Goal: Transaction & Acquisition: Purchase product/service

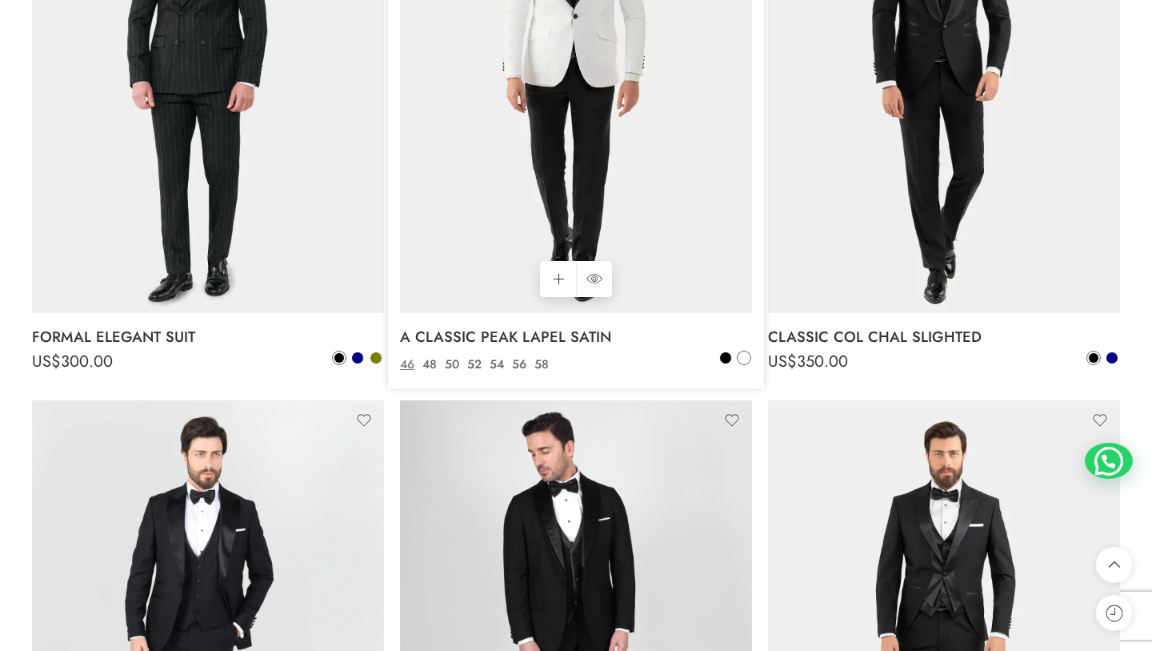
scroll to position [1575, 0]
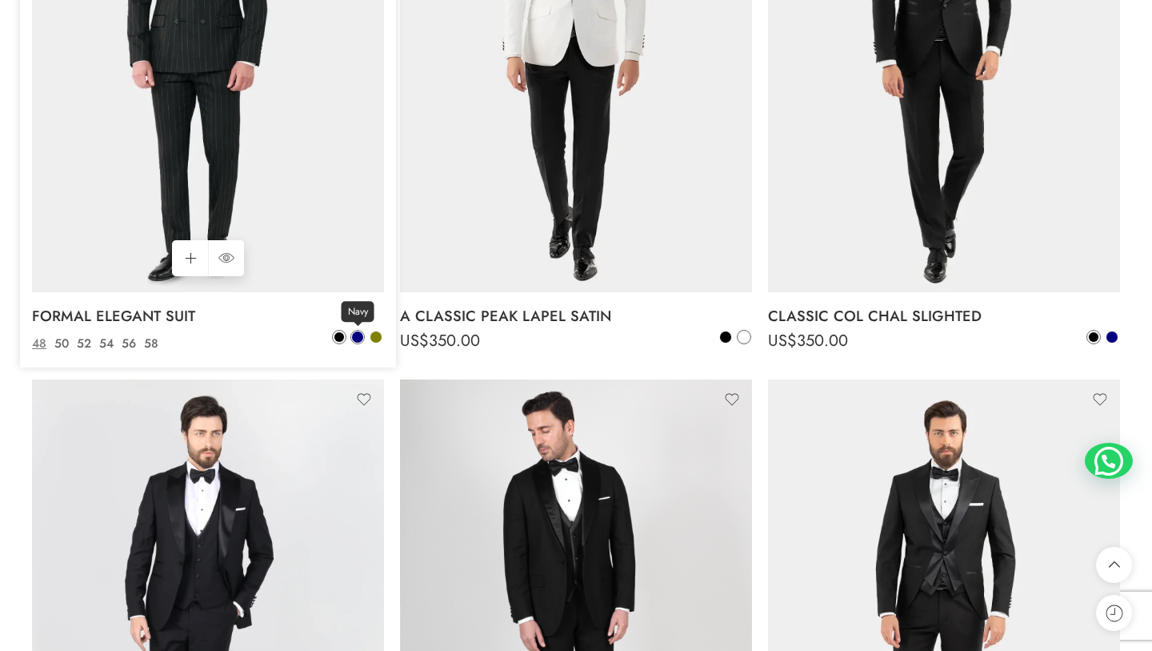
click at [357, 339] on span at bounding box center [357, 336] width 11 height 11
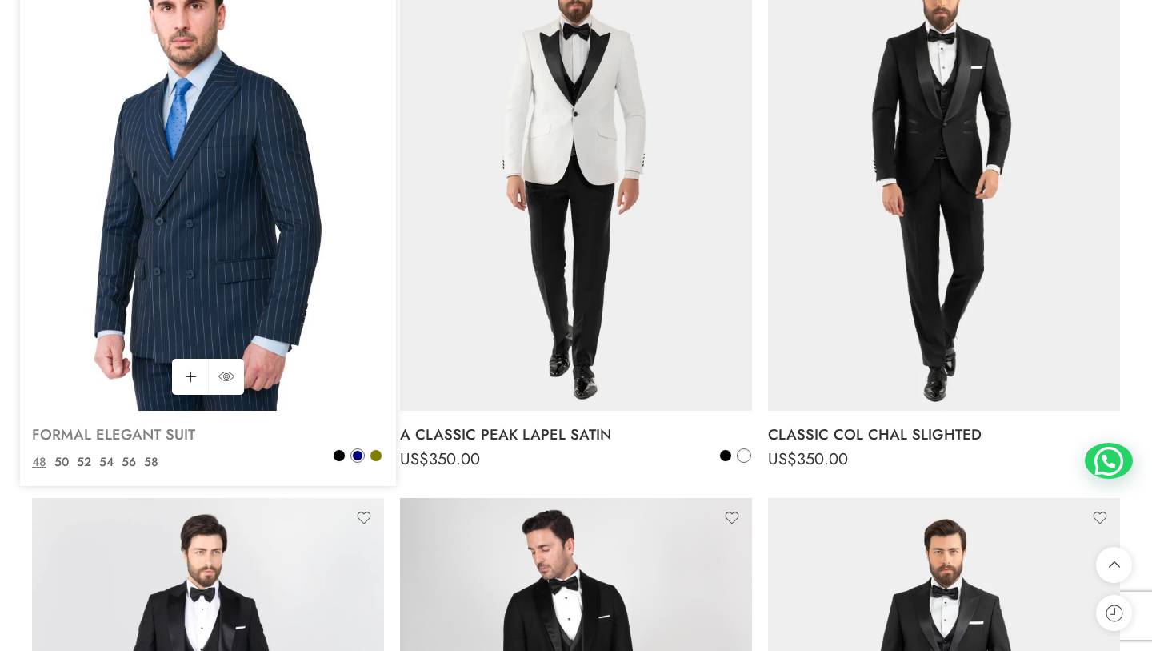
scroll to position [1479, 0]
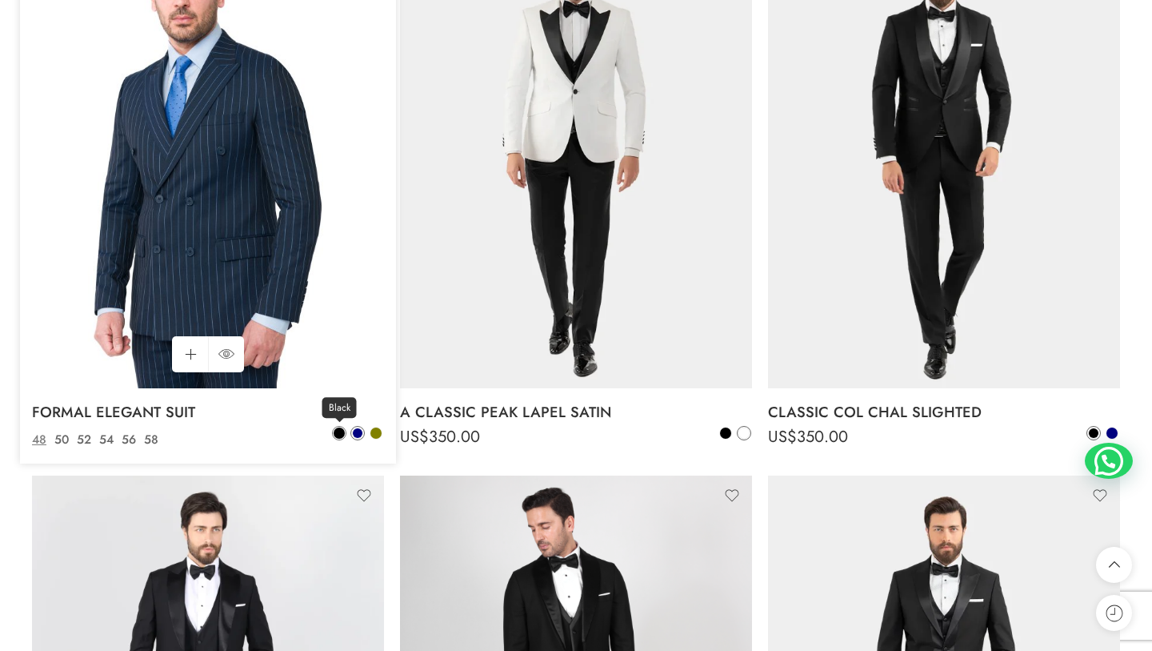
click at [334, 427] on link "Black" at bounding box center [339, 433] width 14 height 14
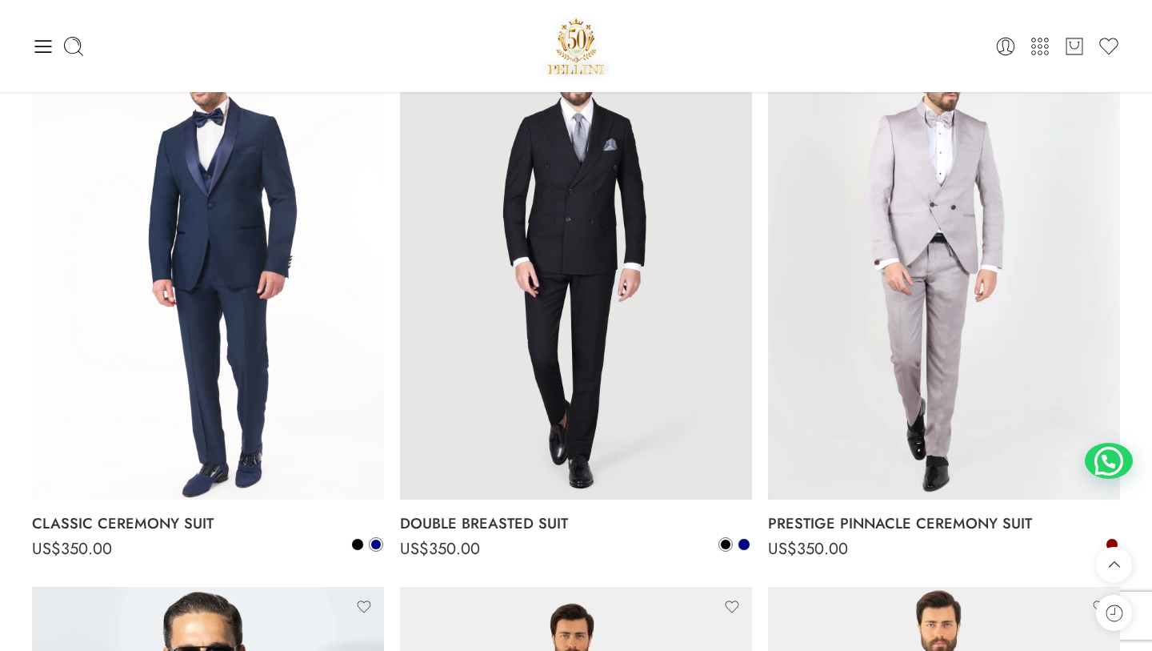
scroll to position [3591, 0]
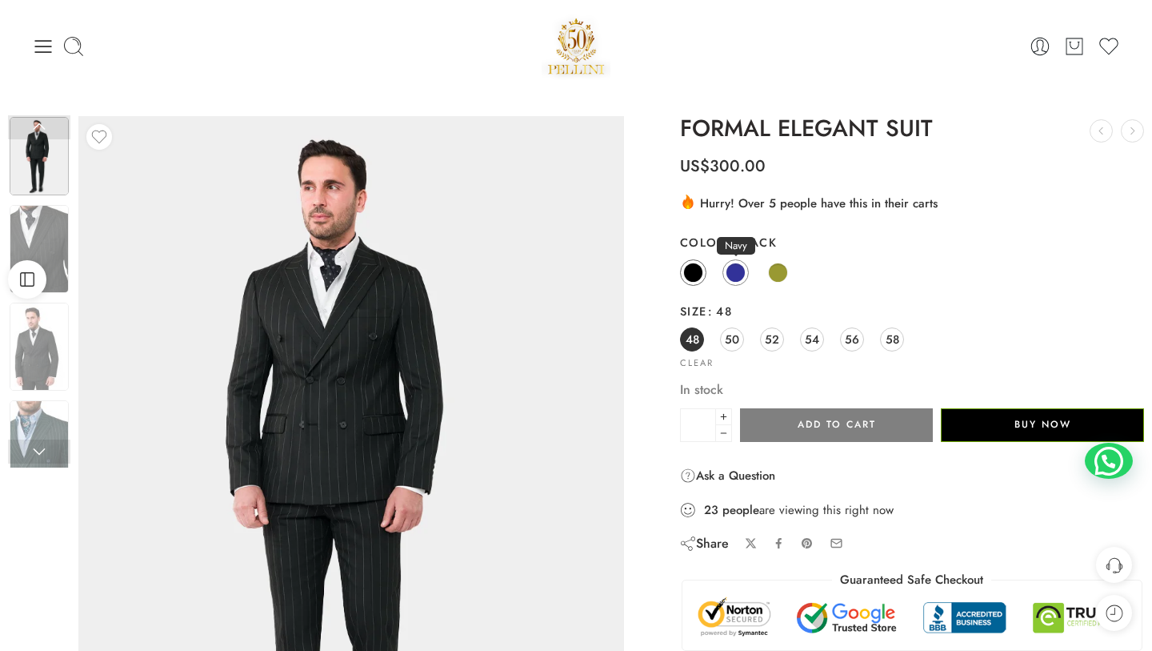
click at [731, 272] on span at bounding box center [736, 272] width 20 height 20
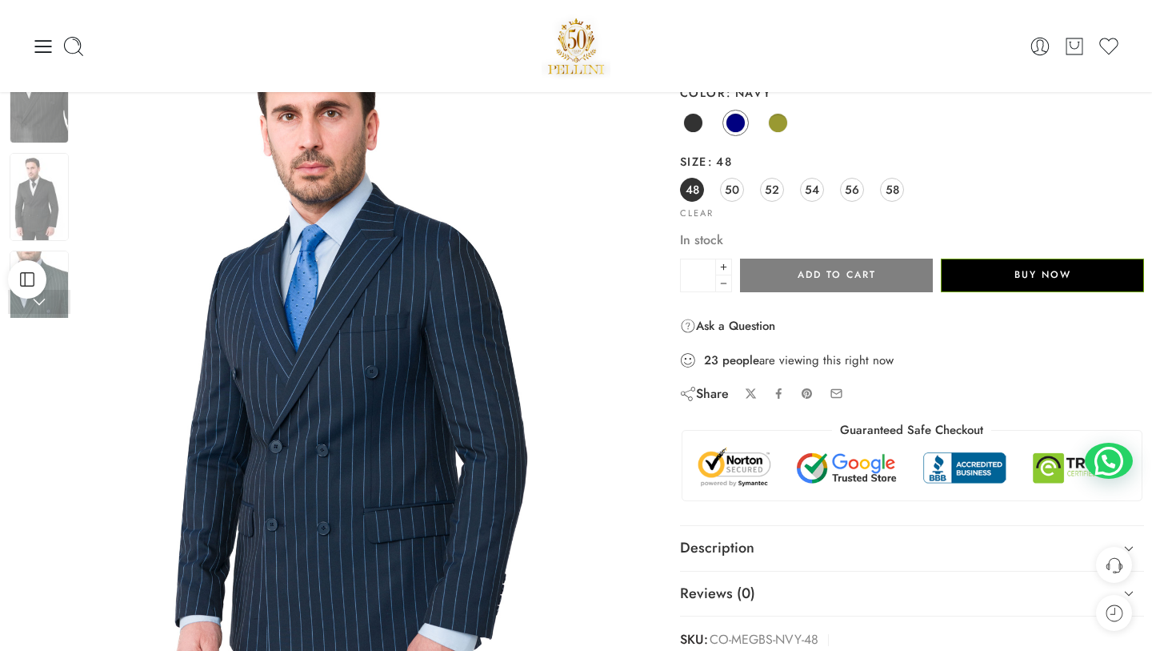
scroll to position [138, 0]
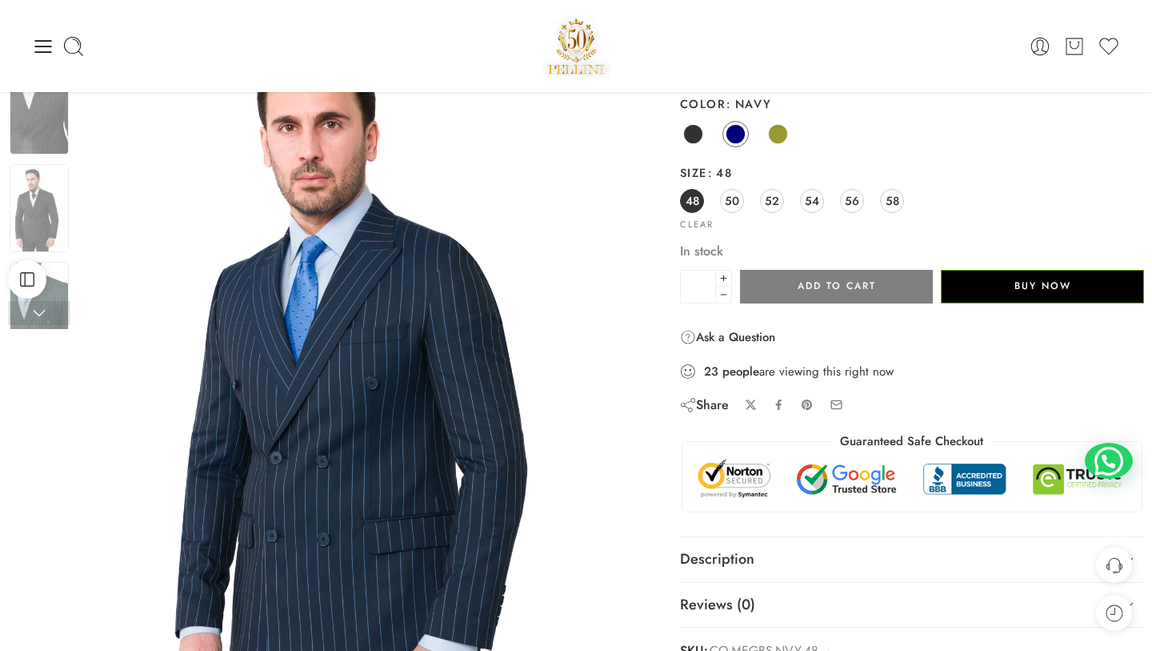
click at [792, 140] on div "Black Navy Olive" at bounding box center [912, 134] width 464 height 31
click at [771, 129] on span at bounding box center [778, 134] width 20 height 20
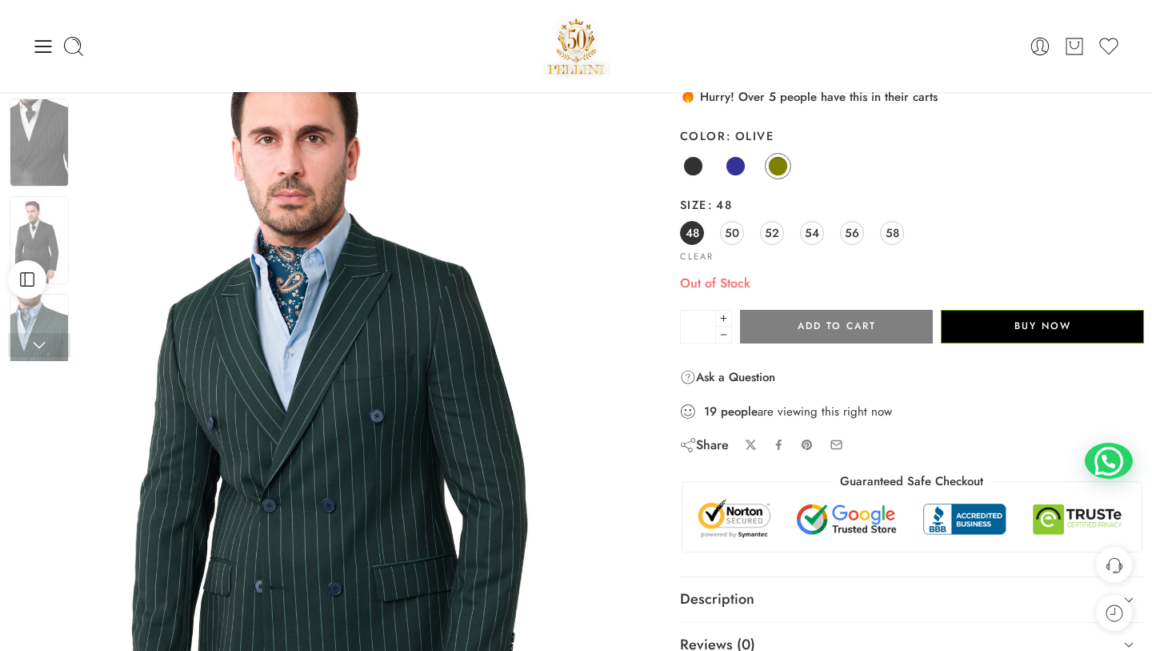
scroll to position [69, 0]
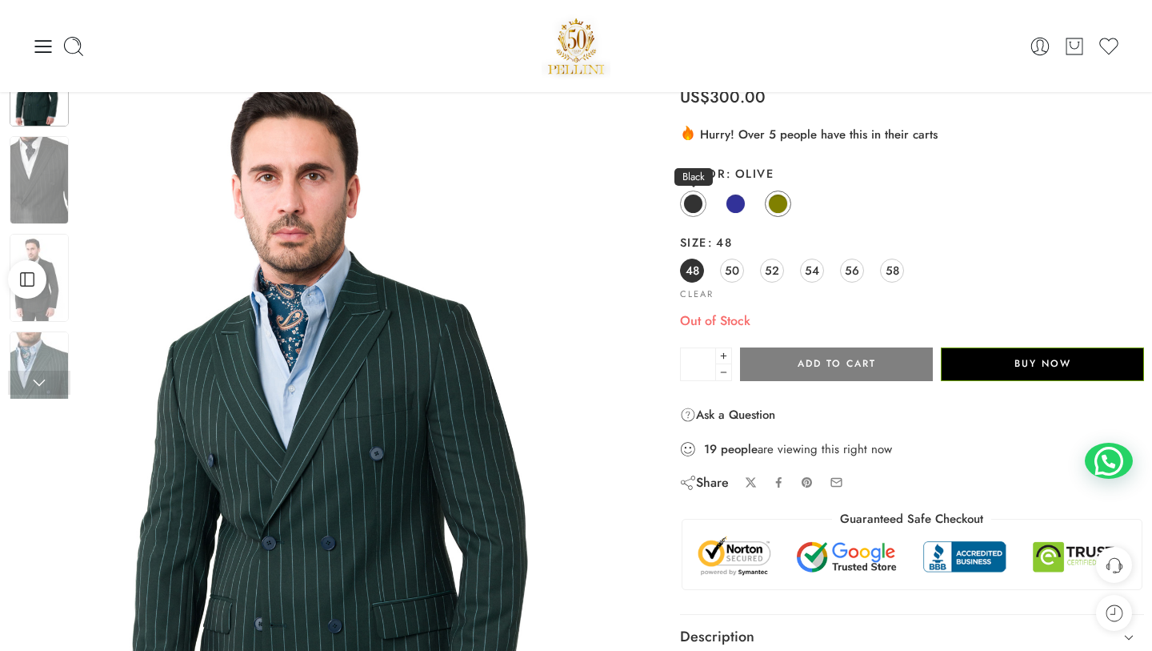
click at [702, 206] on span at bounding box center [693, 204] width 20 height 20
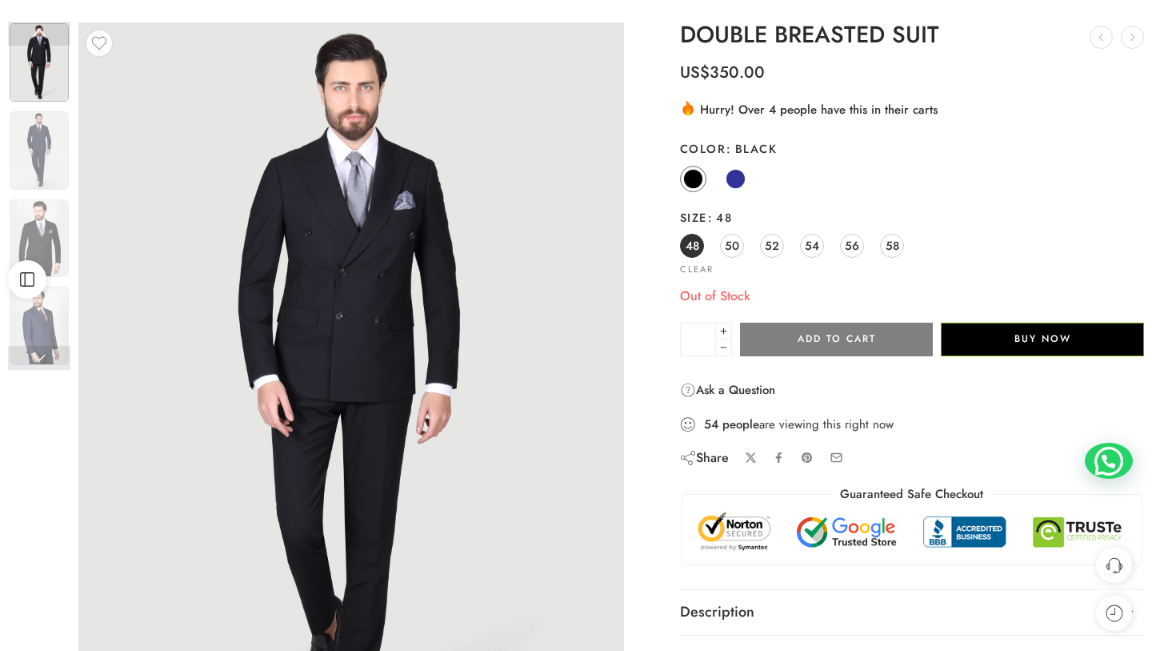
scroll to position [110, 0]
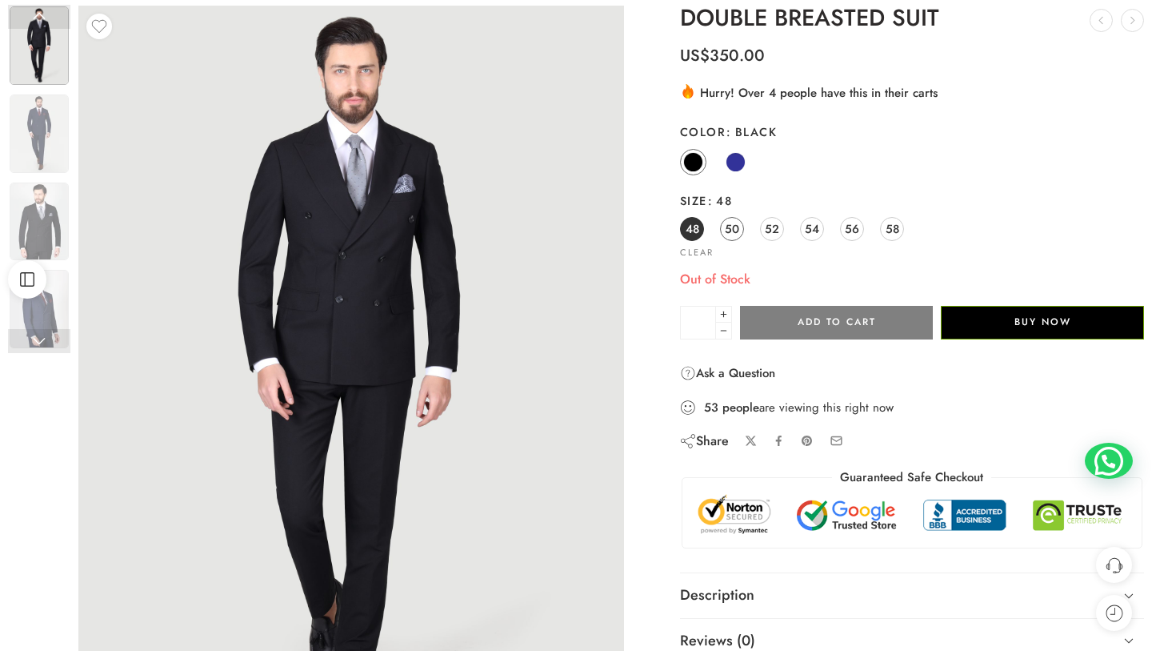
click at [726, 230] on span "50" at bounding box center [732, 229] width 14 height 22
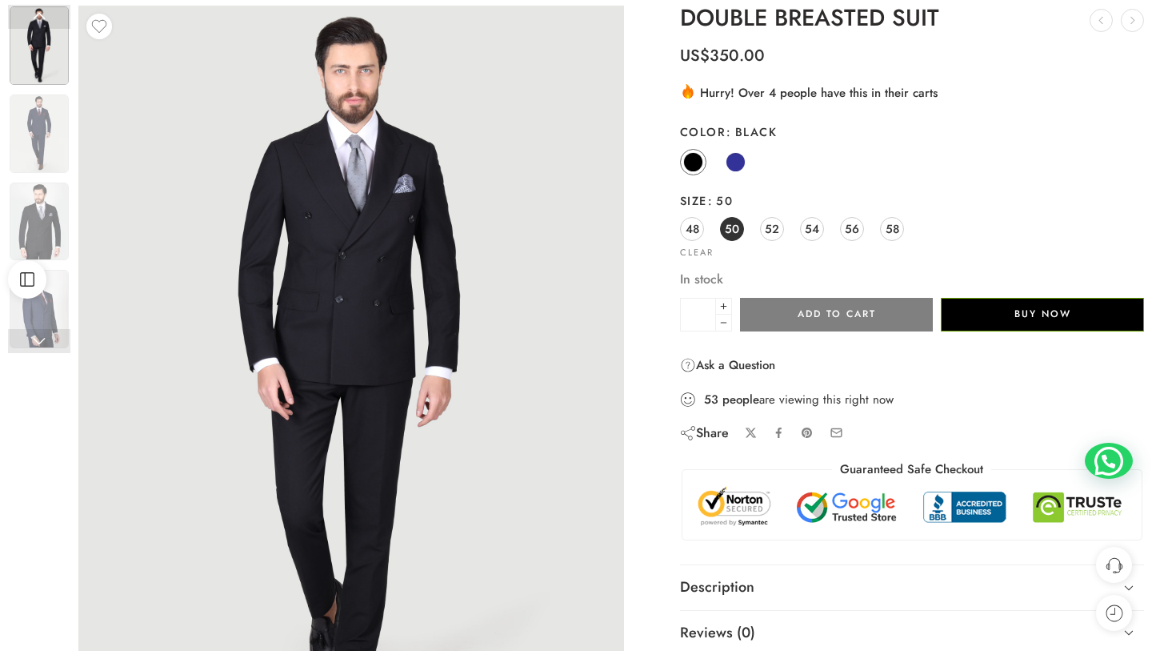
click at [706, 230] on div "48 50 52 54 56 58" at bounding box center [912, 229] width 464 height 29
click at [694, 230] on span "48" at bounding box center [693, 229] width 14 height 22
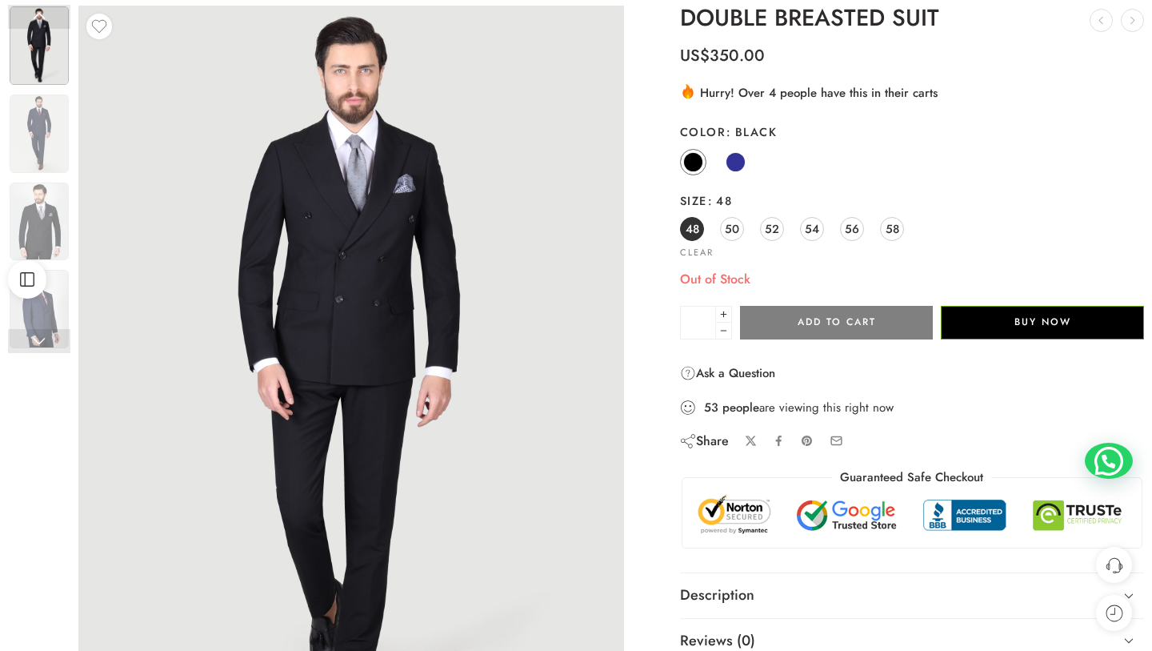
click at [731, 145] on th "Color Black" at bounding box center [912, 132] width 464 height 29
click at [731, 155] on span at bounding box center [736, 162] width 20 height 20
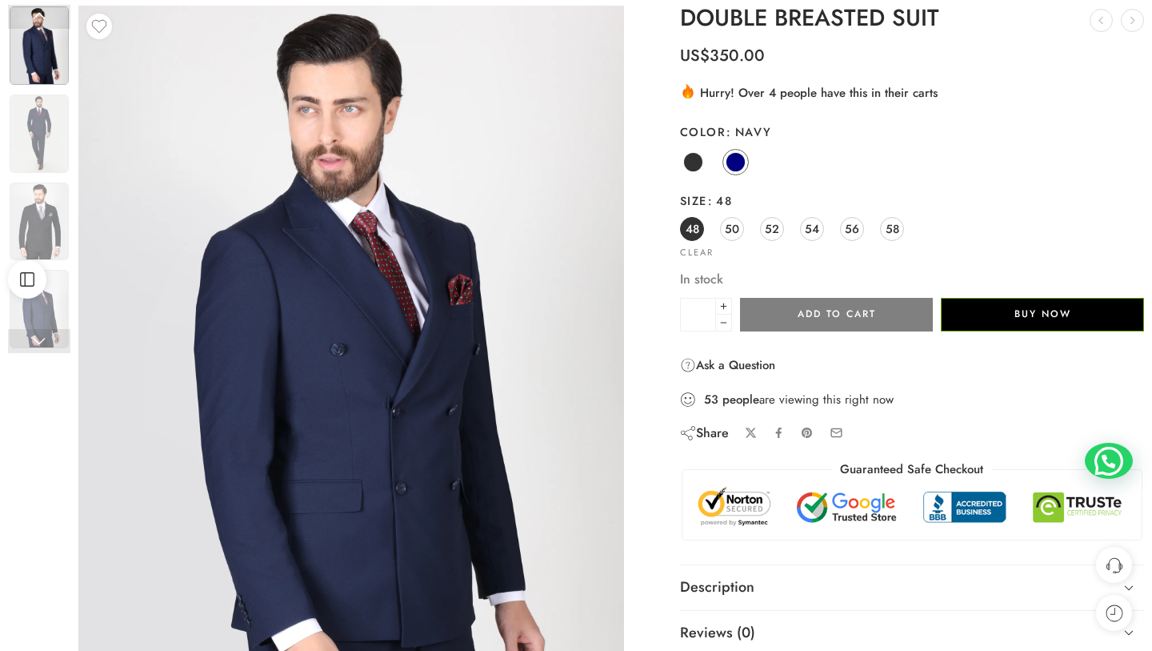
click at [900, 138] on label "Color Navy" at bounding box center [912, 132] width 464 height 16
click at [0, 0] on select "**********" at bounding box center [0, 0] width 0 height 0
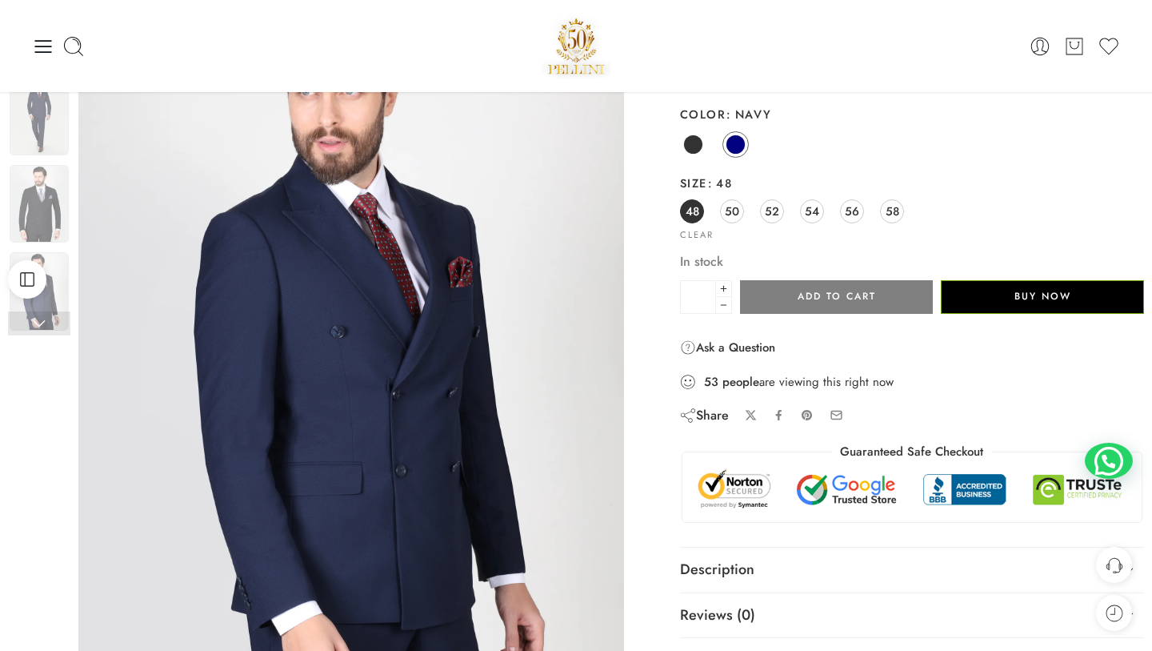
scroll to position [0, 0]
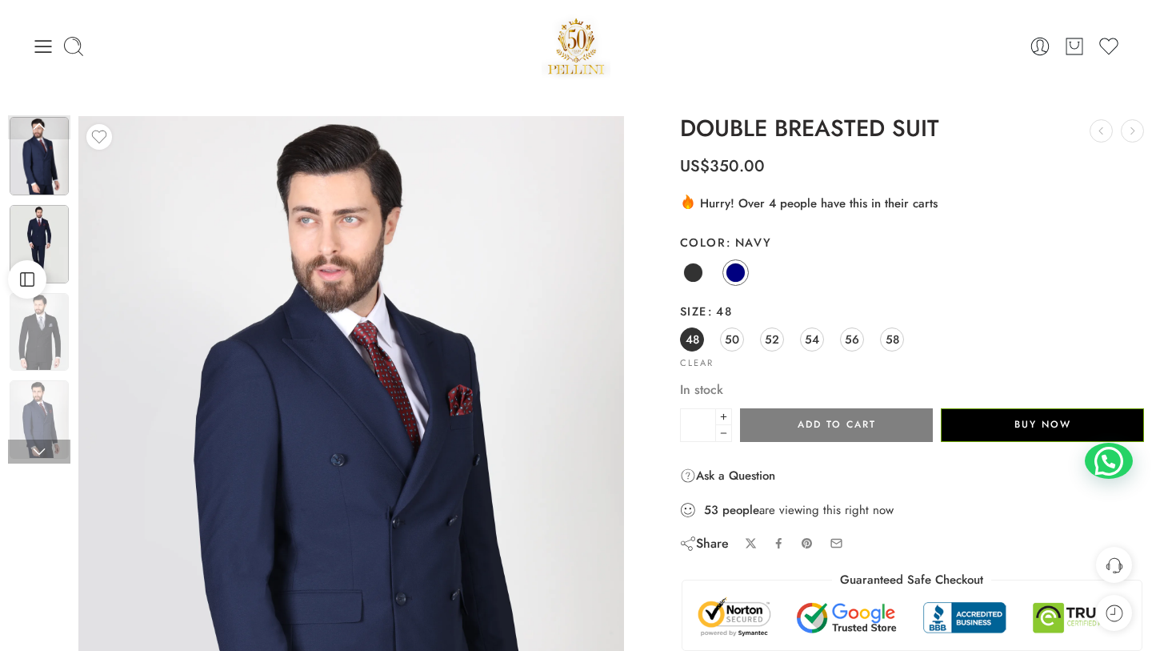
click at [49, 214] on img at bounding box center [39, 244] width 59 height 78
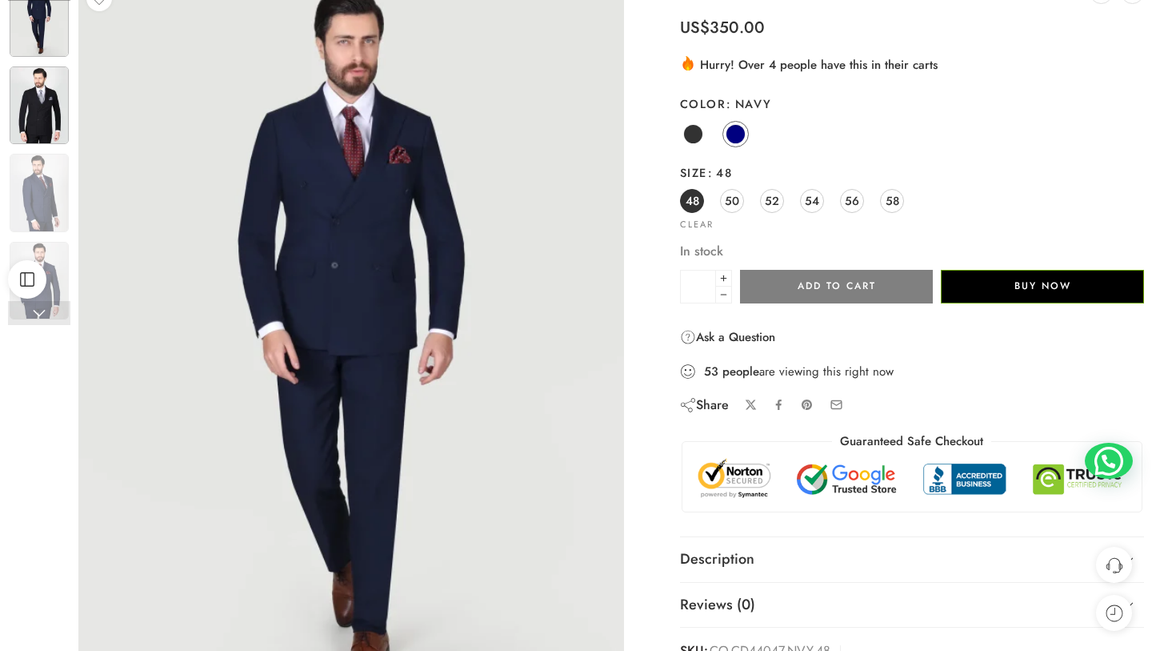
scroll to position [148, 0]
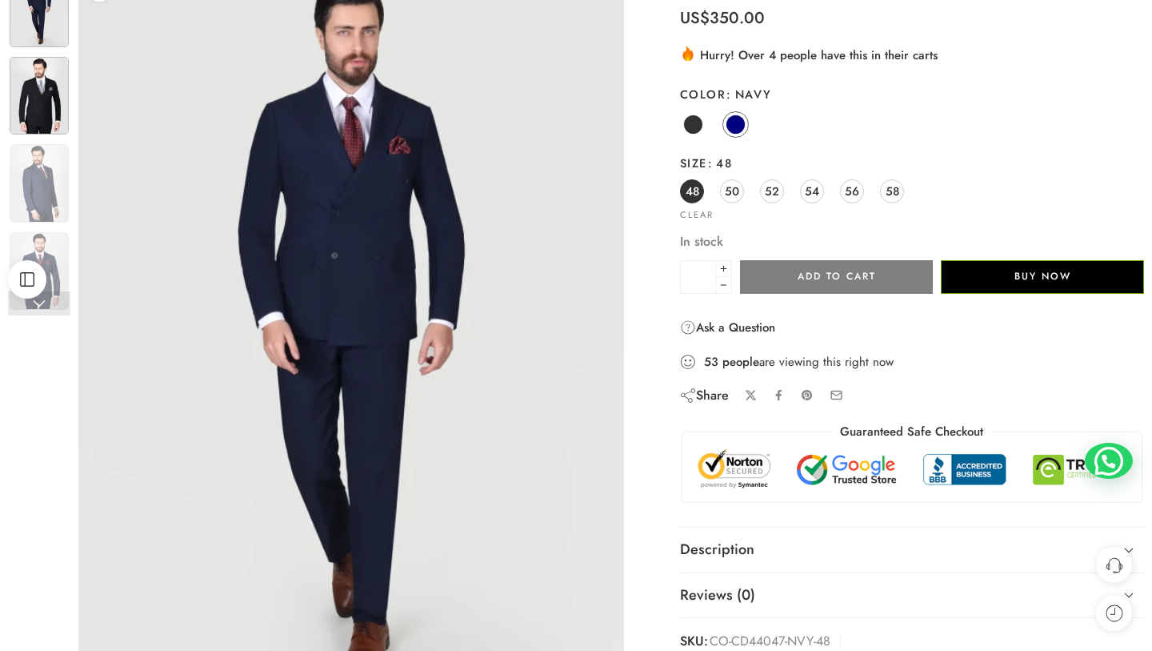
click at [46, 111] on img at bounding box center [39, 96] width 59 height 78
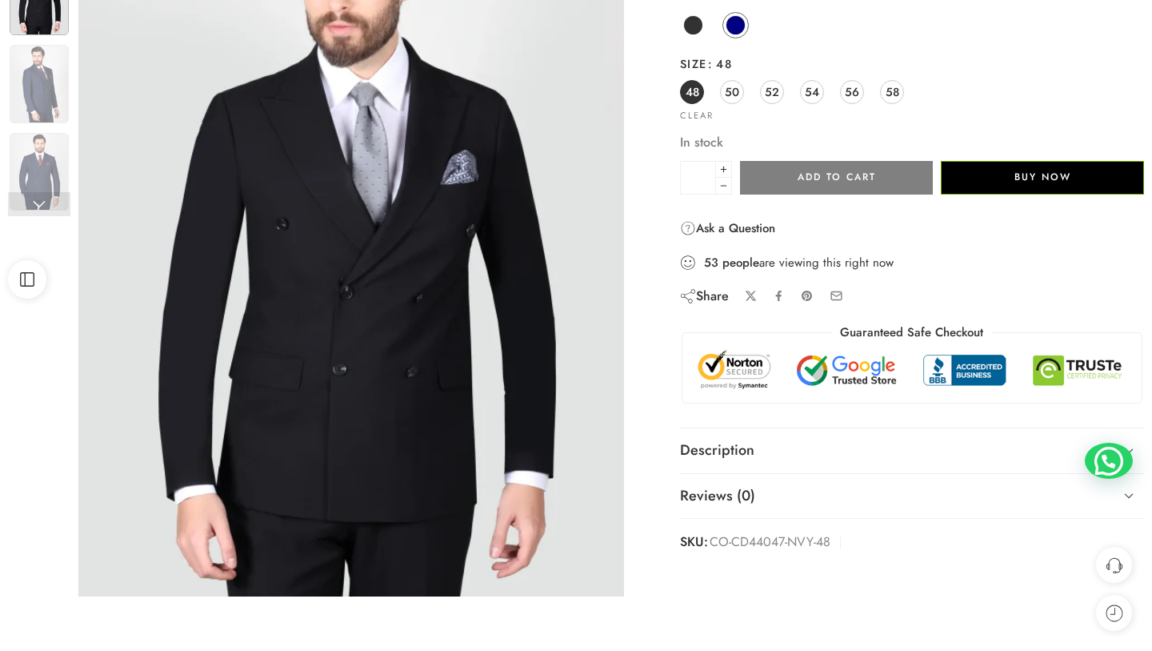
scroll to position [248, 0]
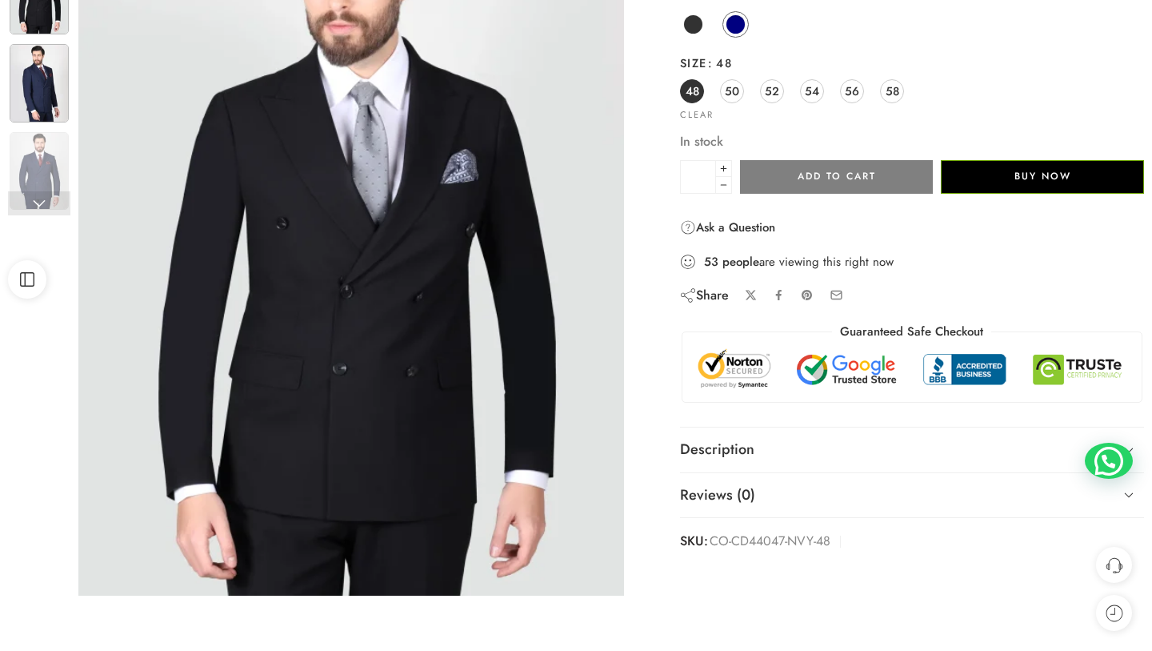
click at [47, 105] on img at bounding box center [39, 83] width 59 height 78
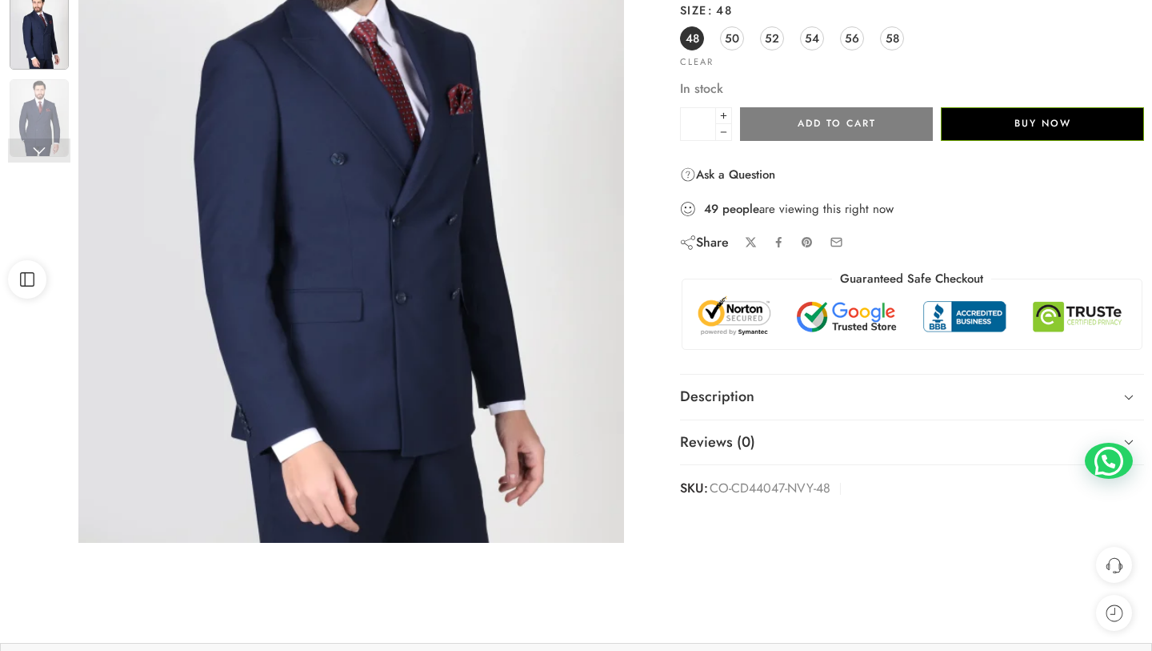
scroll to position [302, 0]
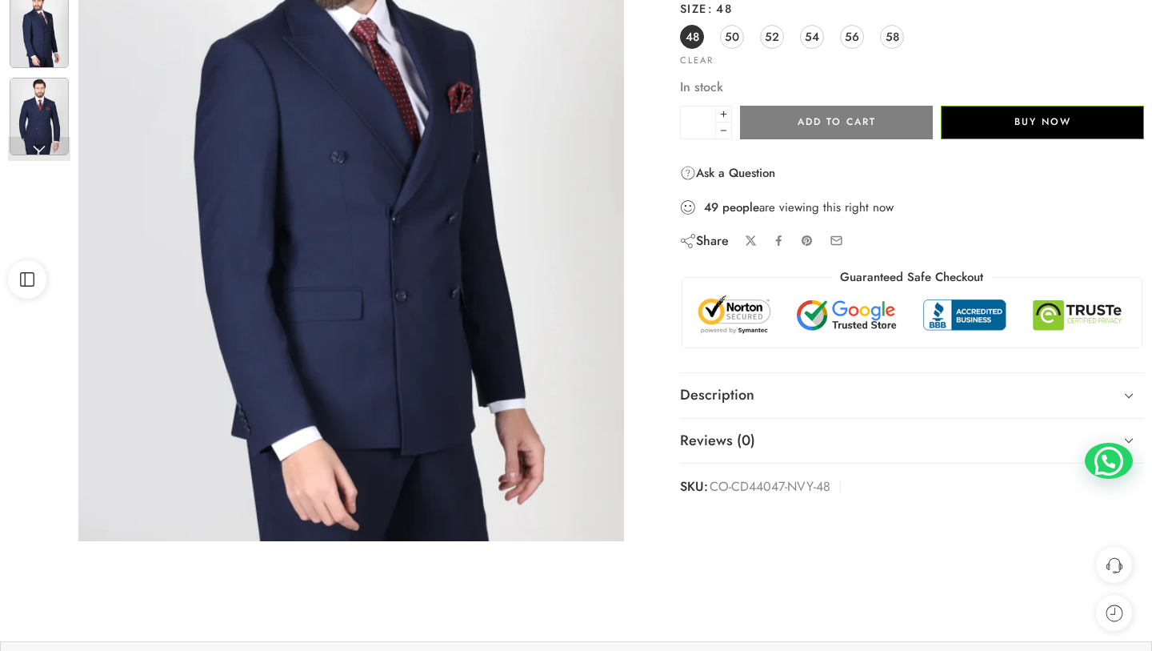
click at [46, 86] on img at bounding box center [39, 117] width 59 height 78
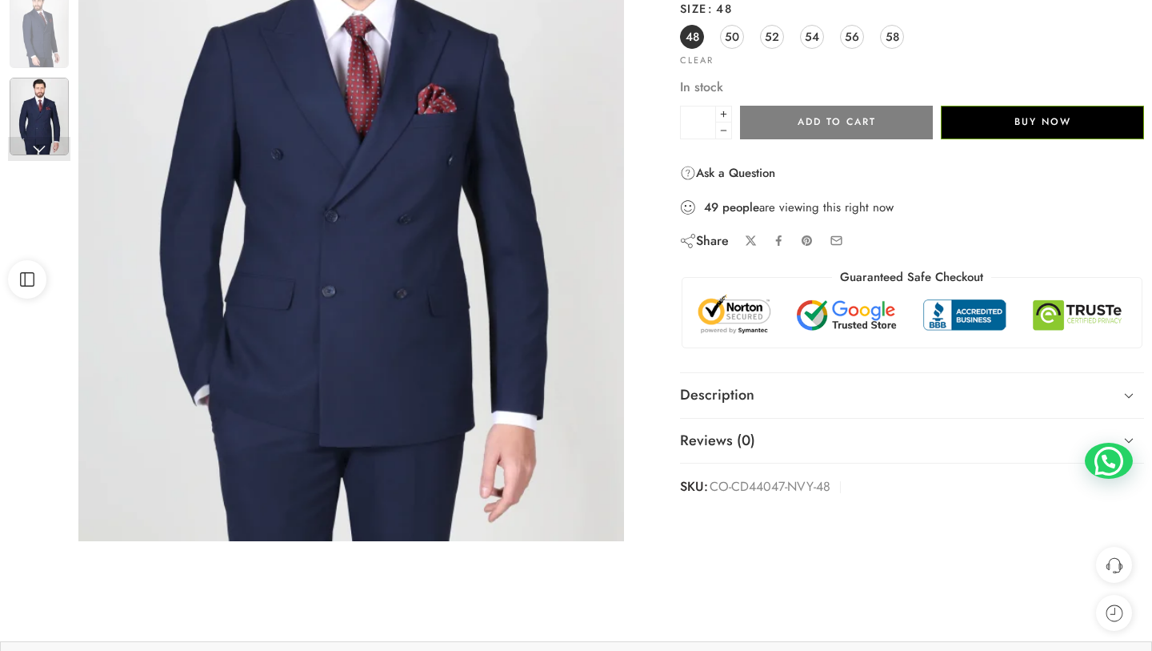
click at [40, 148] on link at bounding box center [39, 149] width 62 height 24
